Goal: Navigation & Orientation: Find specific page/section

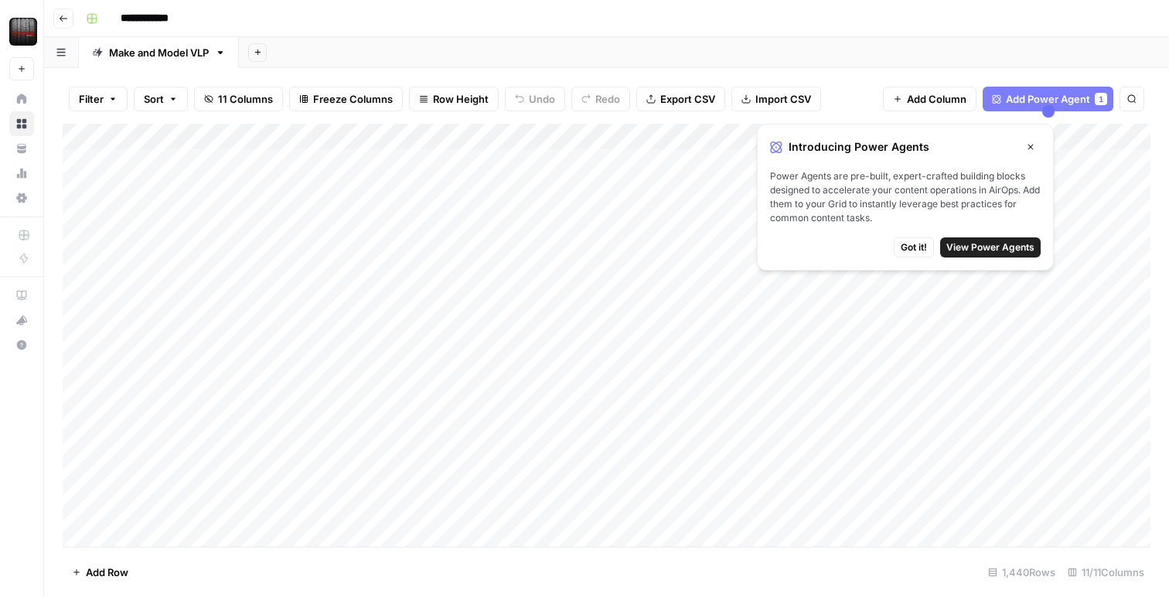
drag, startPoint x: 55, startPoint y: 5, endPoint x: 62, endPoint y: 12, distance: 10.4
click at [57, 6] on header "**********" at bounding box center [606, 18] width 1125 height 37
click at [63, 15] on icon "button" at bounding box center [63, 18] width 9 height 9
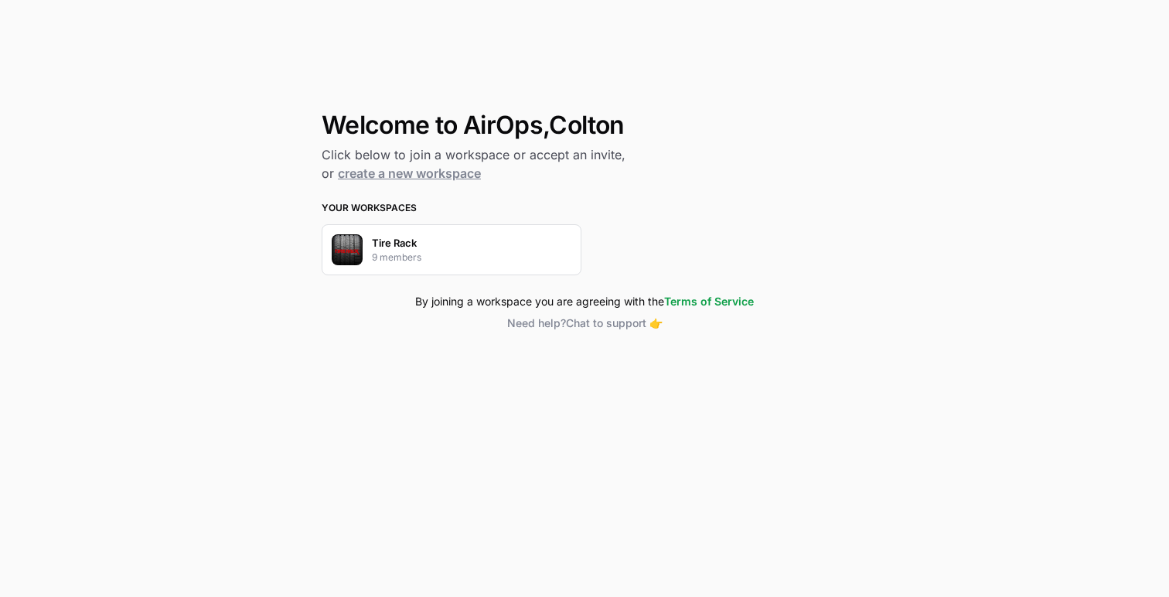
click at [455, 249] on div "Tire Rack 9 members" at bounding box center [452, 249] width 260 height 51
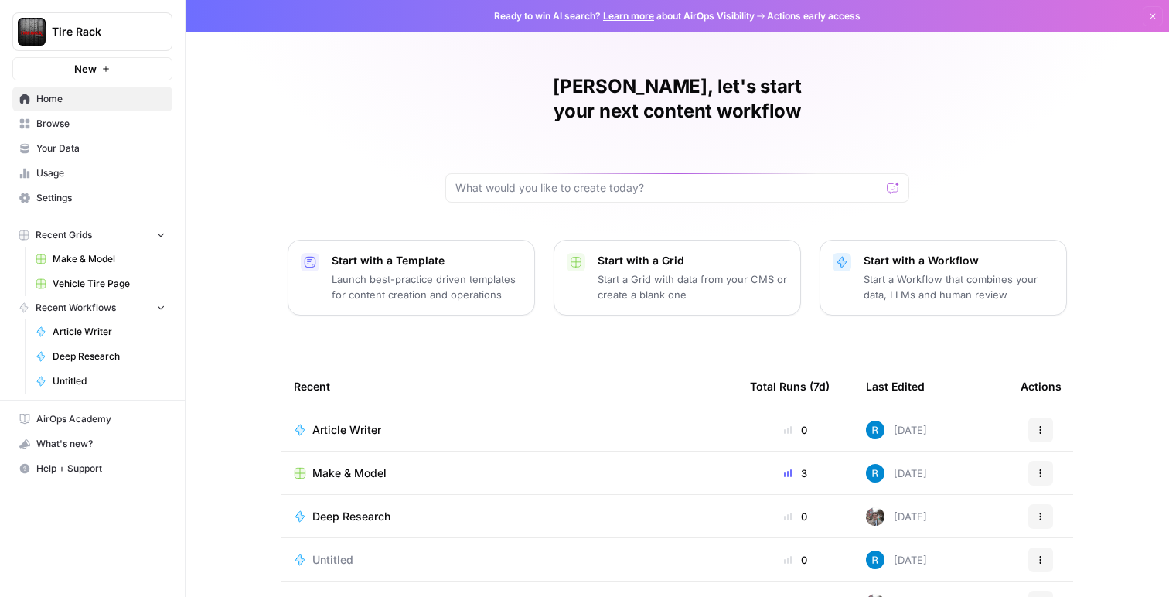
click at [99, 128] on span "Browse" at bounding box center [100, 124] width 129 height 14
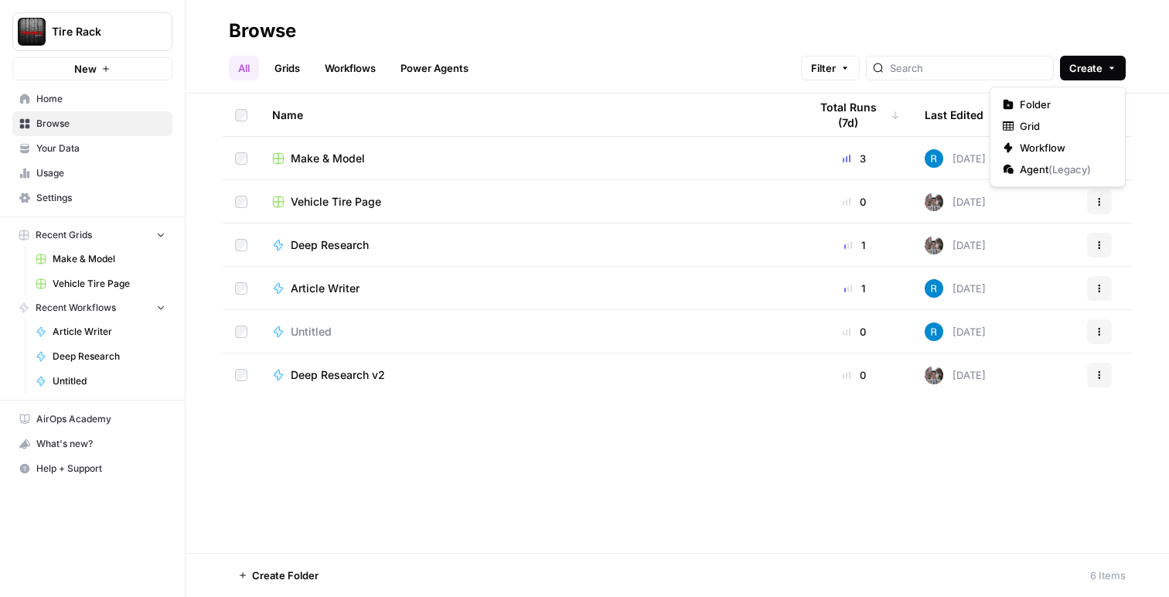
click at [1092, 67] on span "Create" at bounding box center [1085, 67] width 33 height 15
click at [565, 51] on div "All Grids Workflows Power Agents Filter Create" at bounding box center [677, 61] width 897 height 37
